Goal: Task Accomplishment & Management: Use online tool/utility

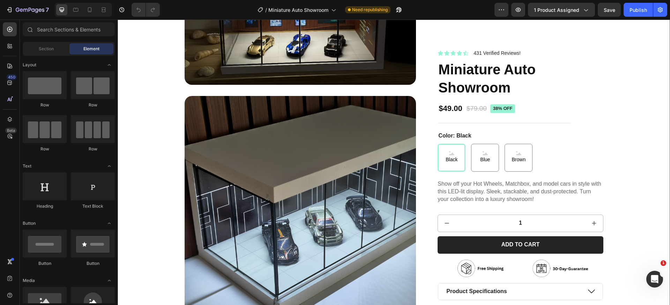
scroll to position [193, 0]
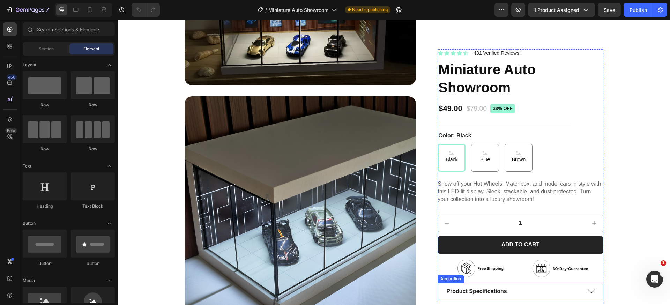
click at [584, 291] on div "Product Specifications" at bounding box center [520, 291] width 164 height 16
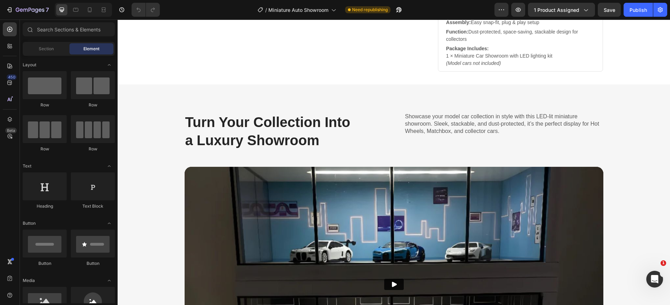
scroll to position [2704, 0]
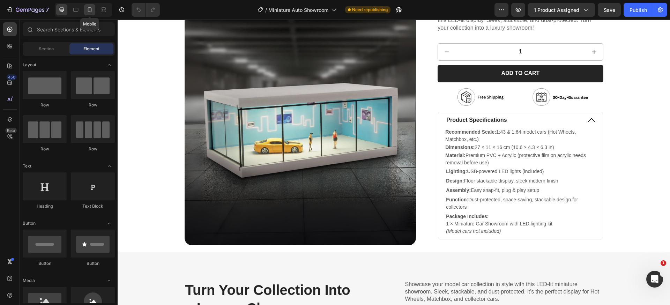
click at [94, 8] on div at bounding box center [89, 9] width 11 height 11
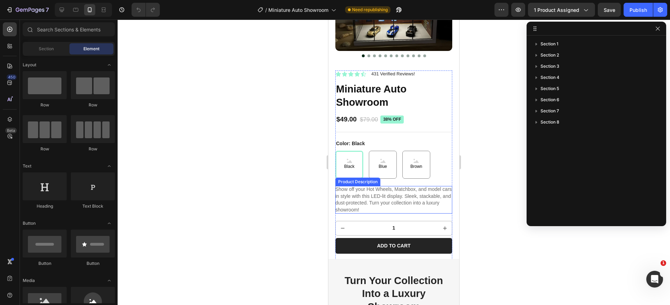
scroll to position [145, 0]
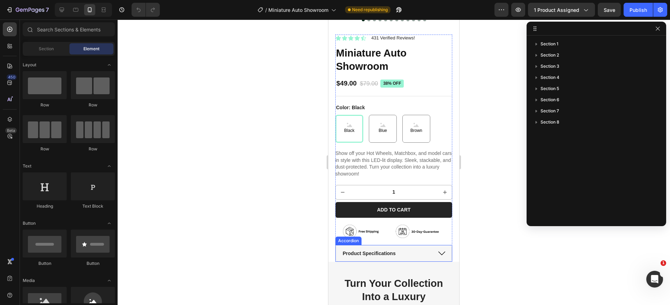
click at [425, 249] on div "Product Specifications" at bounding box center [387, 253] width 90 height 8
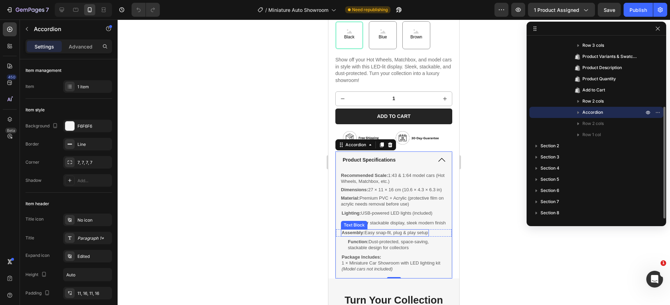
scroll to position [249, 0]
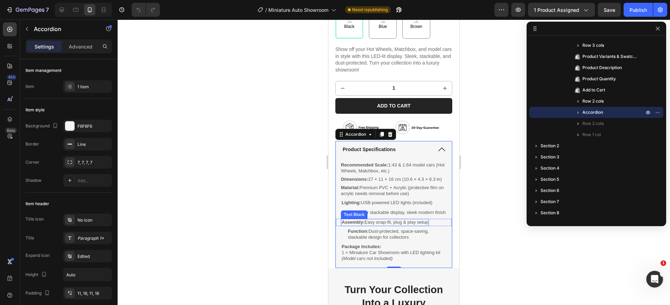
click at [364, 225] on strong "Assembly:" at bounding box center [353, 222] width 23 height 5
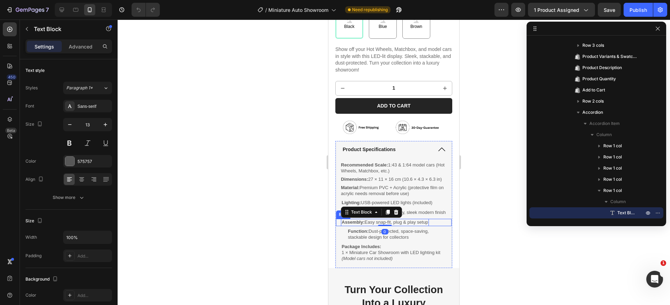
click at [434, 226] on div "Assembly: Easy snap-fit, plug & play setup Text Block 0 Row" at bounding box center [394, 222] width 116 height 7
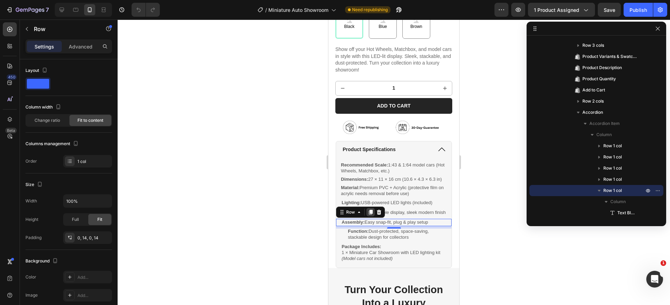
click at [372, 215] on icon at bounding box center [371, 212] width 4 height 5
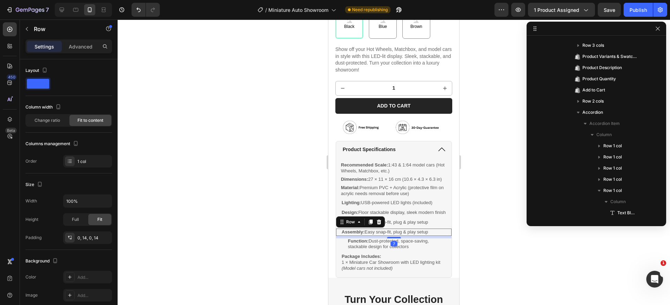
scroll to position [222, 0]
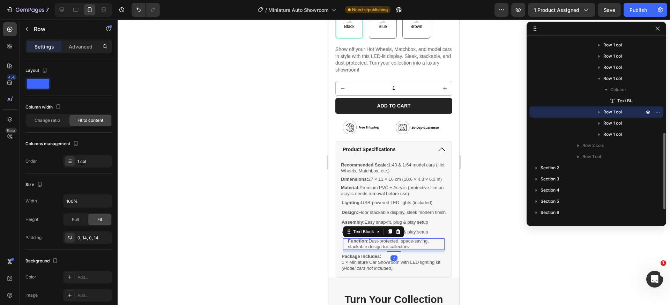
click at [365, 250] on p "Function: Dust-protected, space-saving, stackable design for collectors" at bounding box center [394, 244] width 92 height 12
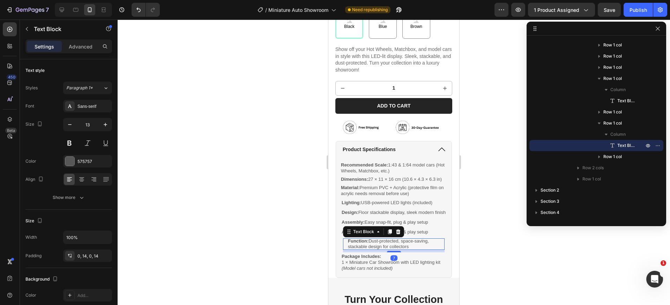
click at [365, 250] on p "Function: Dust-protected, space-saving, stackable design for collectors" at bounding box center [394, 244] width 92 height 12
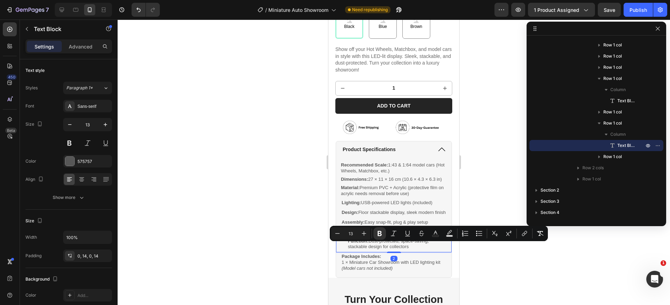
click at [443, 248] on div "Function: Dust-protected, space-saving, stackable design for collectors Text Bl…" at bounding box center [394, 245] width 116 height 14
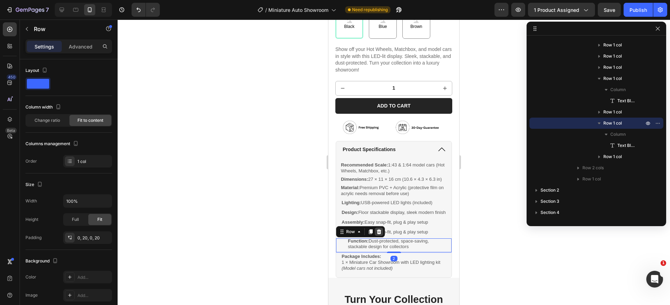
click at [382, 236] on div at bounding box center [379, 232] width 8 height 8
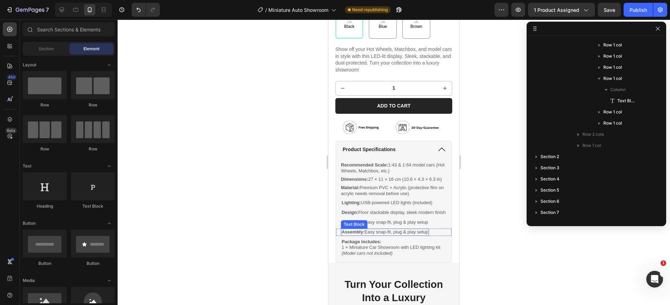
click at [357, 235] on strong "Assembly:" at bounding box center [353, 231] width 23 height 5
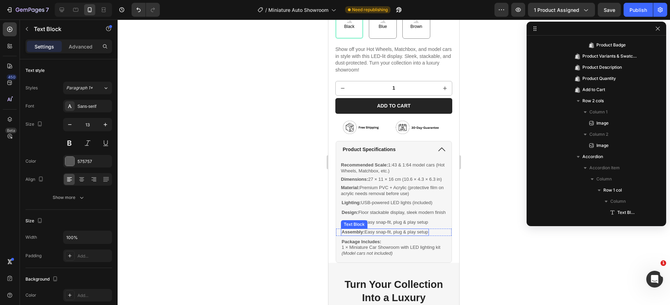
scroll to position [502, 0]
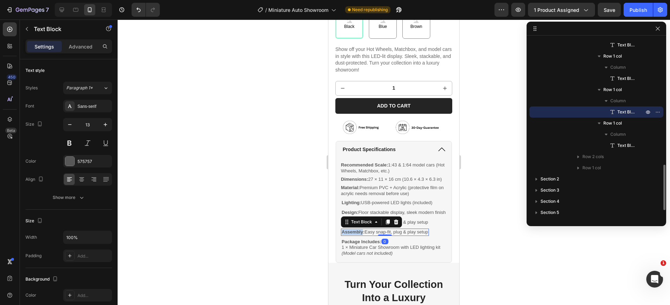
click at [357, 235] on strong "Assembly:" at bounding box center [353, 231] width 23 height 5
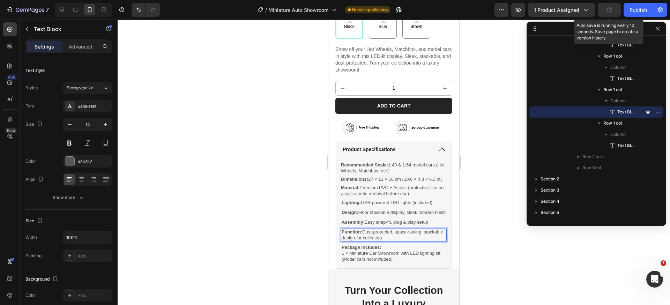
click at [612, 9] on icon "button" at bounding box center [609, 10] width 6 height 6
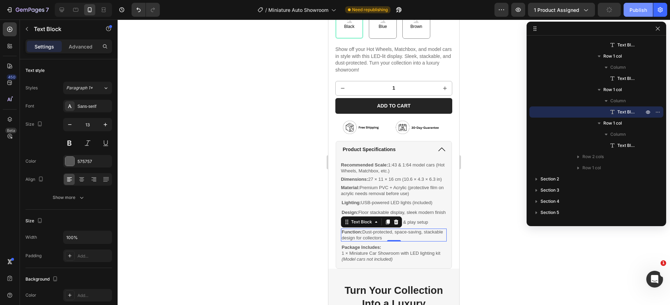
click at [624, 13] on button "Publish" at bounding box center [638, 10] width 29 height 14
click at [478, 178] on div at bounding box center [394, 163] width 553 height 286
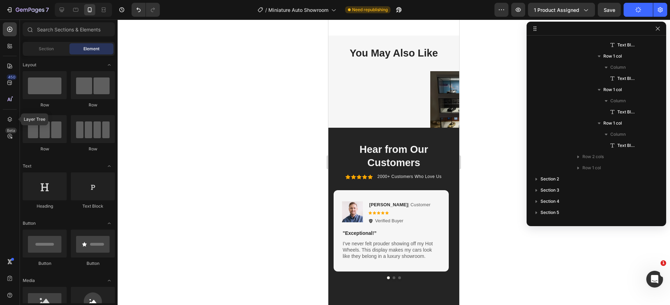
scroll to position [956, 0]
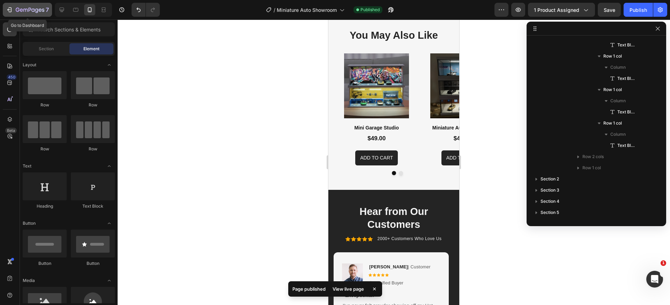
click at [15, 8] on div "7" at bounding box center [27, 10] width 43 height 8
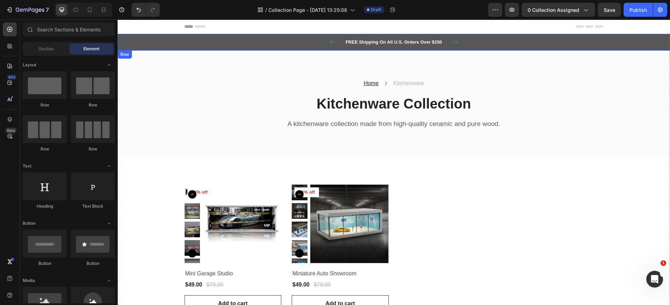
click at [247, 46] on div "FREE Shipping On All U.S. Orders Over $150 Text block 5000+ Text block Icon Ico…" at bounding box center [394, 42] width 553 height 17
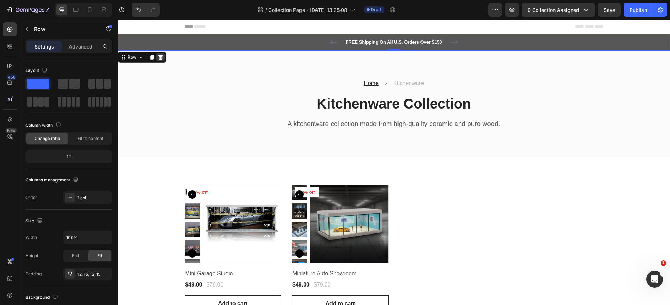
click at [161, 61] on div at bounding box center [160, 57] width 8 height 8
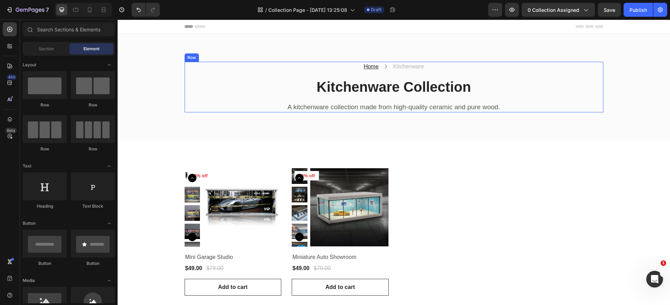
click at [577, 75] on div "Home Text block Icon Kitchenware Text block Row Kitchenware Collection Heading …" at bounding box center [394, 87] width 419 height 51
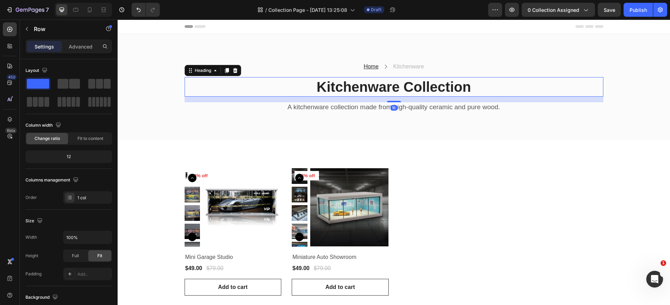
click at [435, 90] on p "Kitchenware Collection" at bounding box center [393, 87] width 417 height 18
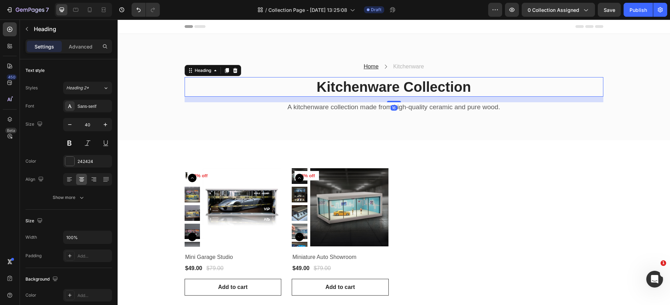
click at [435, 90] on p "Kitchenware Collection" at bounding box center [393, 87] width 417 height 18
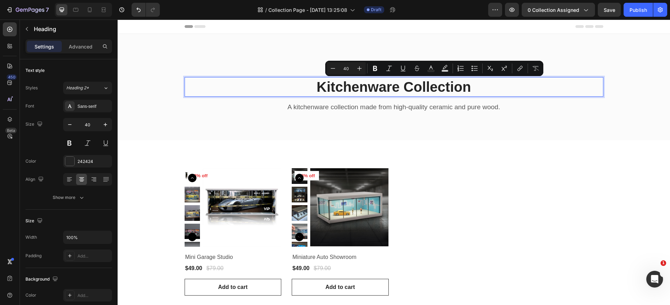
click at [341, 92] on p "Kitchenware Collection" at bounding box center [393, 87] width 417 height 18
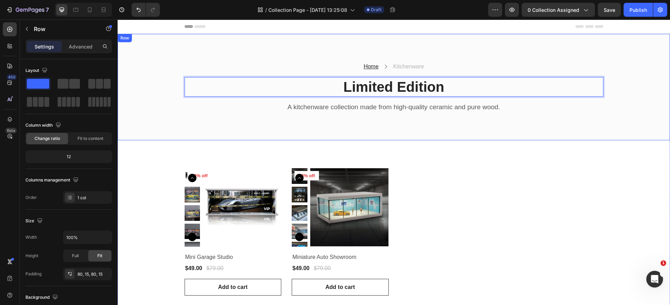
click at [428, 120] on div "Home Text block Icon Kitchenware Text block Row Limited Edition Heading 16 A ki…" at bounding box center [394, 87] width 553 height 106
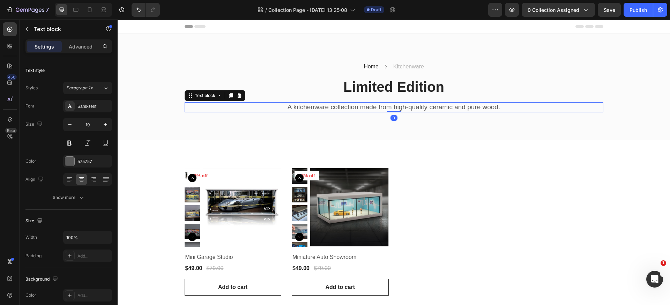
click at [399, 108] on p "A kitchenware collection made from high-quality ceramic and pure wood." at bounding box center [393, 107] width 417 height 9
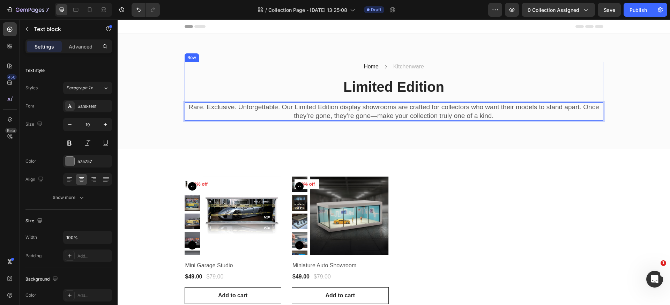
drag, startPoint x: 537, startPoint y: 73, endPoint x: 530, endPoint y: 71, distance: 7.7
click at [537, 73] on div "Home Text block Icon Kitchenware Text block Row Limited Edition Heading Rare. E…" at bounding box center [394, 91] width 419 height 59
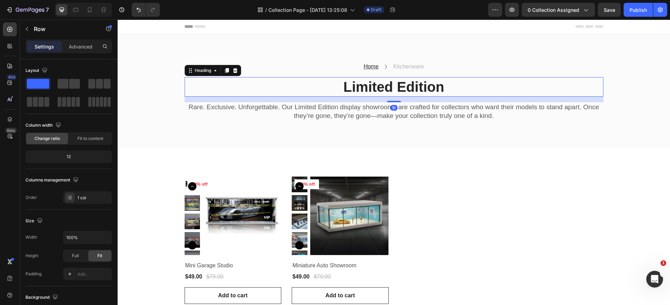
click at [392, 89] on p "Limited Edition" at bounding box center [393, 87] width 417 height 18
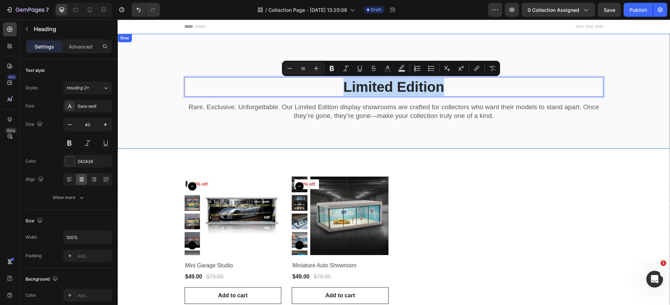
click at [516, 45] on div "Home Text block Icon Kitchenware Text block Row Limited Edition Heading 16 Rare…" at bounding box center [394, 91] width 553 height 115
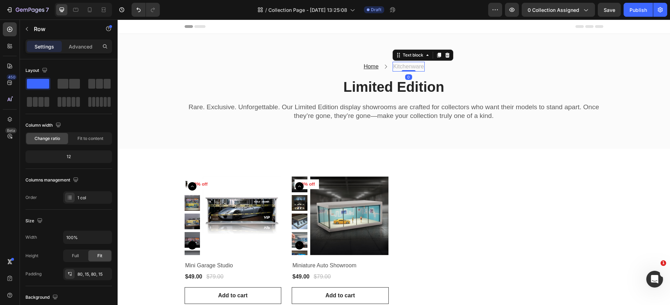
click at [415, 67] on p "Kitchenware" at bounding box center [408, 66] width 31 height 8
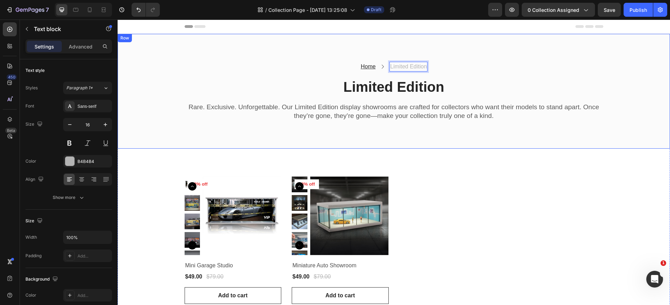
click at [479, 61] on div "Home Text block Icon Limited Edition Text block 0 Row Limited Edition Heading R…" at bounding box center [394, 91] width 553 height 115
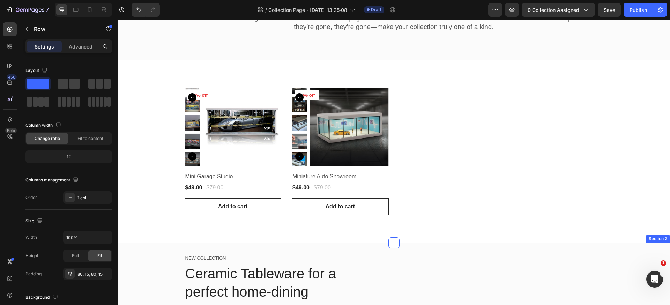
scroll to position [59, 0]
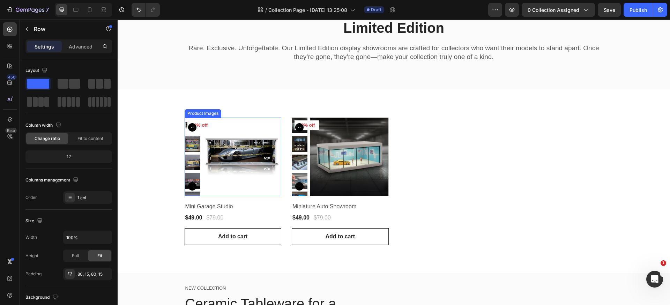
click at [228, 164] on img at bounding box center [242, 157] width 79 height 79
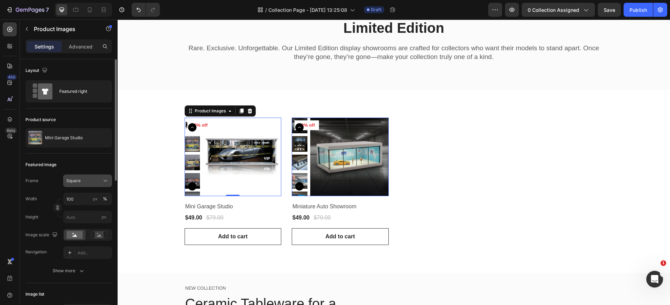
click at [77, 177] on div "Square" at bounding box center [87, 180] width 43 height 7
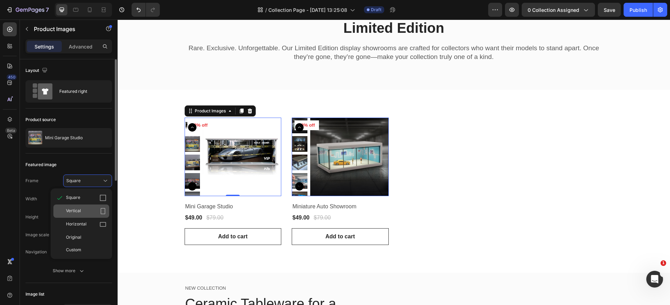
click at [86, 208] on div "Vertical" at bounding box center [86, 211] width 40 height 7
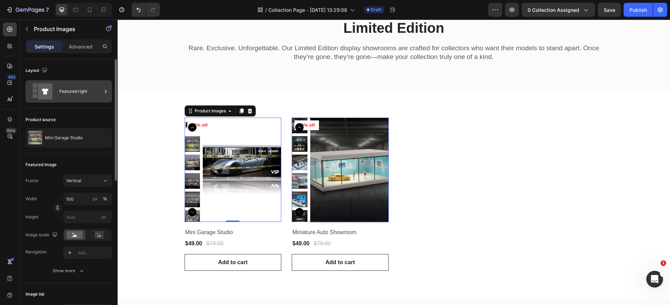
click at [82, 94] on div "Featured right" at bounding box center [80, 91] width 43 height 16
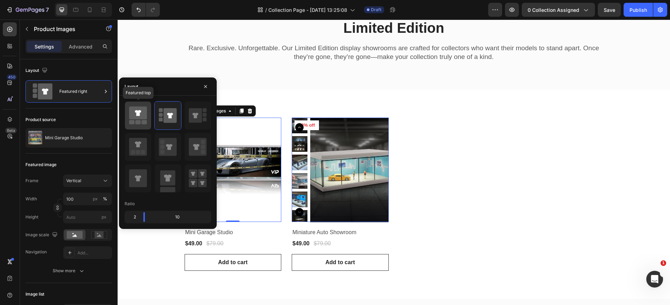
click at [143, 118] on icon at bounding box center [138, 112] width 18 height 13
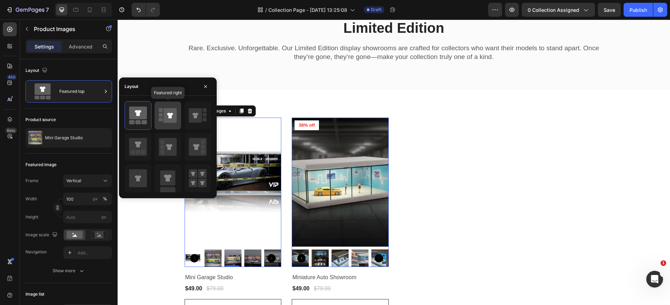
click at [160, 117] on icon at bounding box center [168, 116] width 18 height 20
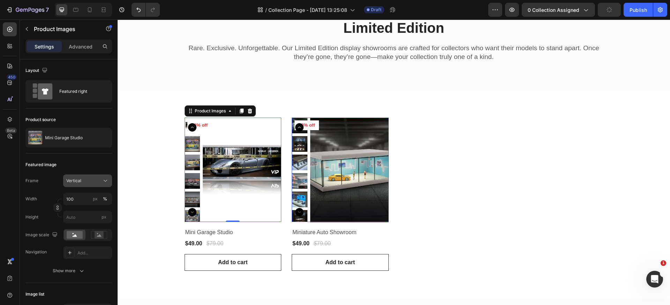
click at [87, 179] on div "Vertical" at bounding box center [83, 181] width 34 height 6
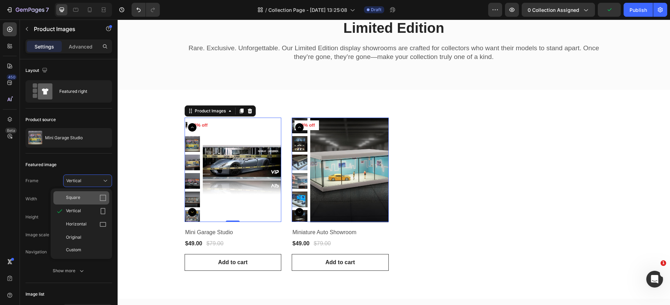
click at [82, 199] on div "Square" at bounding box center [86, 197] width 40 height 7
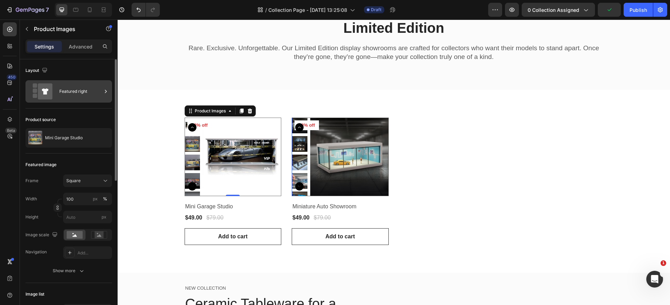
click at [67, 96] on div "Featured right" at bounding box center [80, 91] width 43 height 16
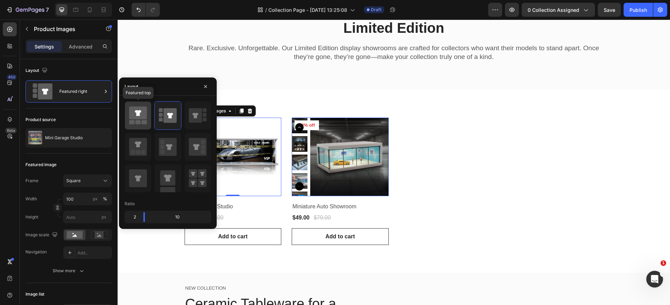
click at [131, 114] on icon at bounding box center [138, 112] width 18 height 13
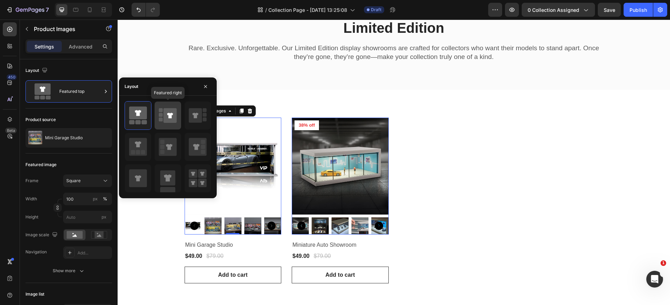
click at [171, 116] on icon at bounding box center [170, 116] width 6 height 6
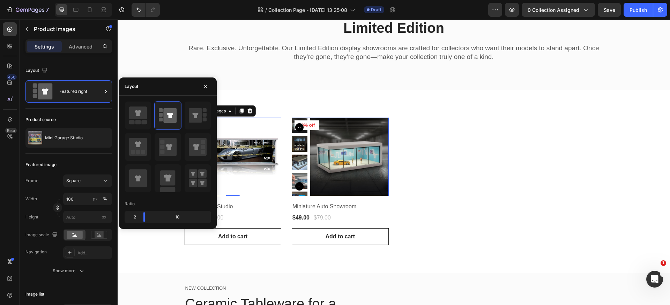
click at [182, 117] on div at bounding box center [168, 146] width 87 height 91
click at [203, 117] on icon at bounding box center [198, 116] width 18 height 20
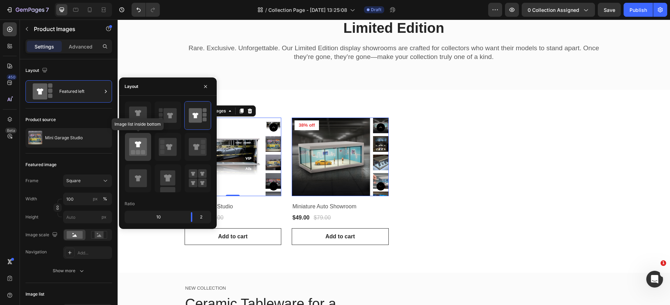
click at [148, 148] on div at bounding box center [138, 147] width 26 height 28
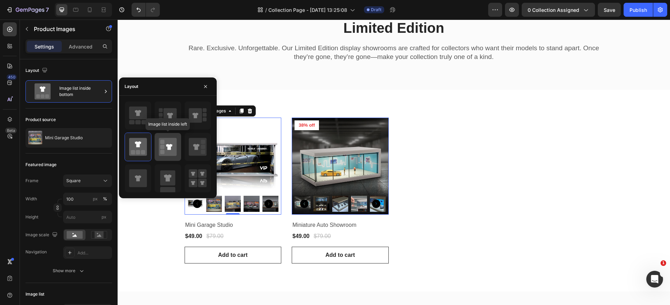
click at [167, 147] on icon at bounding box center [168, 147] width 18 height 18
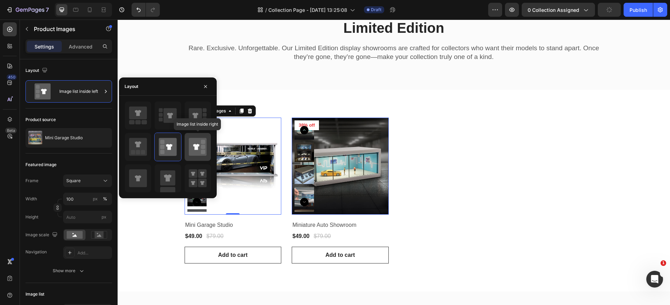
click at [203, 147] on rect at bounding box center [203, 147] width 4 height 4
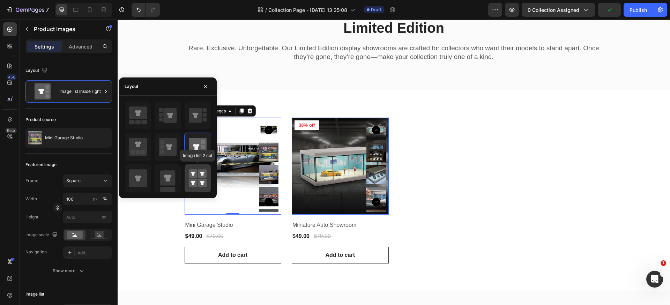
click at [194, 180] on rect at bounding box center [193, 183] width 9 height 9
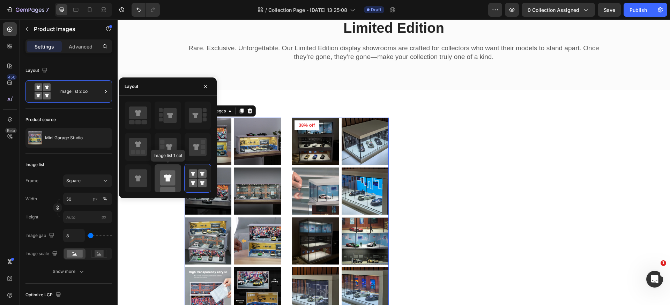
click at [167, 185] on rect at bounding box center [167, 177] width 15 height 15
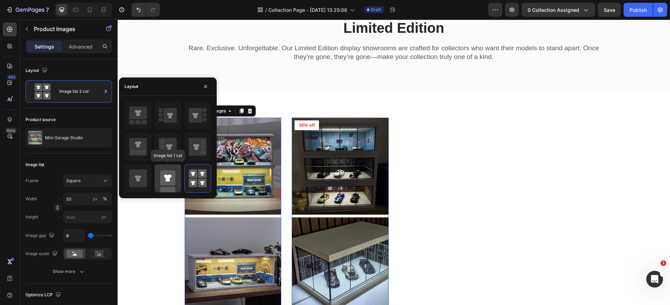
type input "100"
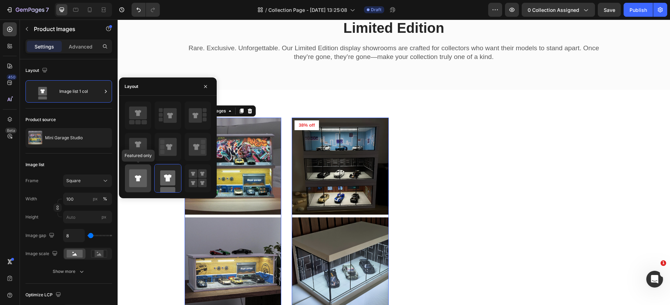
click at [128, 183] on div at bounding box center [138, 178] width 26 height 28
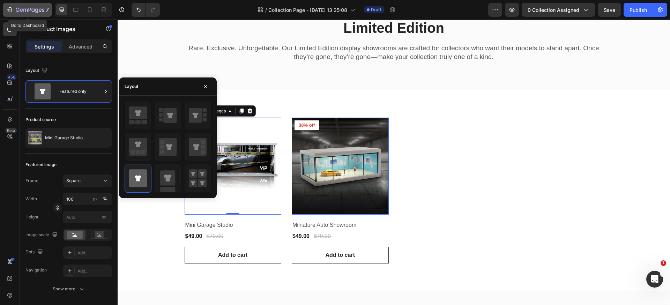
click at [25, 8] on icon "button" at bounding box center [30, 10] width 29 height 6
